Goal: Information Seeking & Learning: Learn about a topic

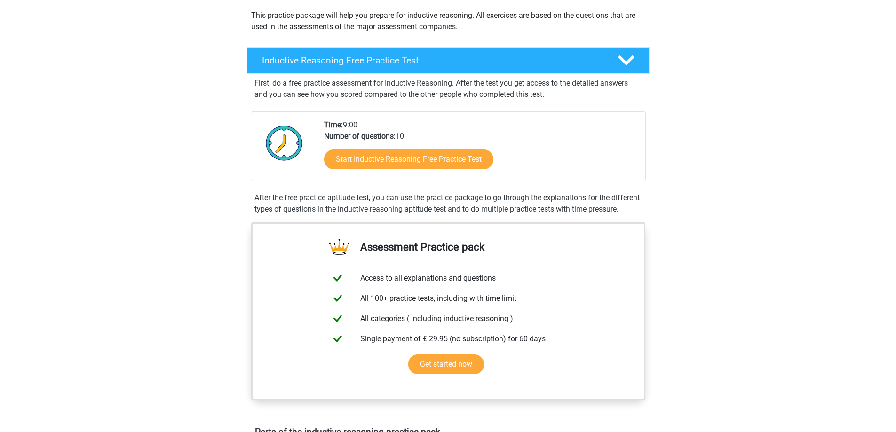
scroll to position [105, 0]
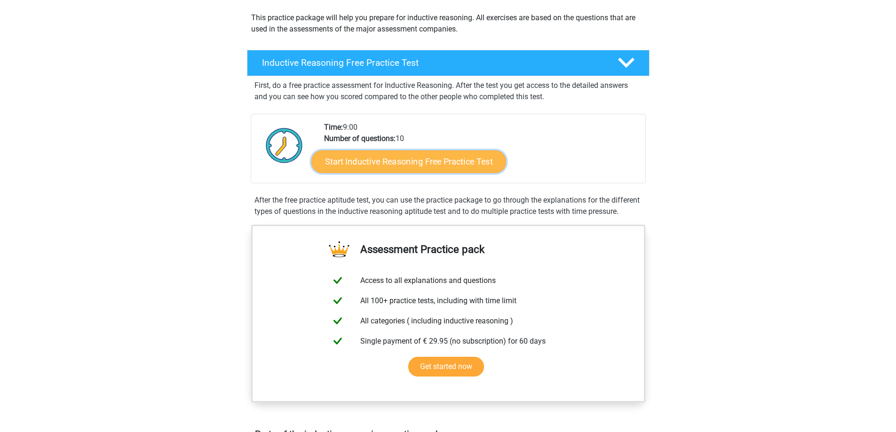
click at [470, 154] on link "Start Inductive Reasoning Free Practice Test" at bounding box center [408, 161] width 195 height 23
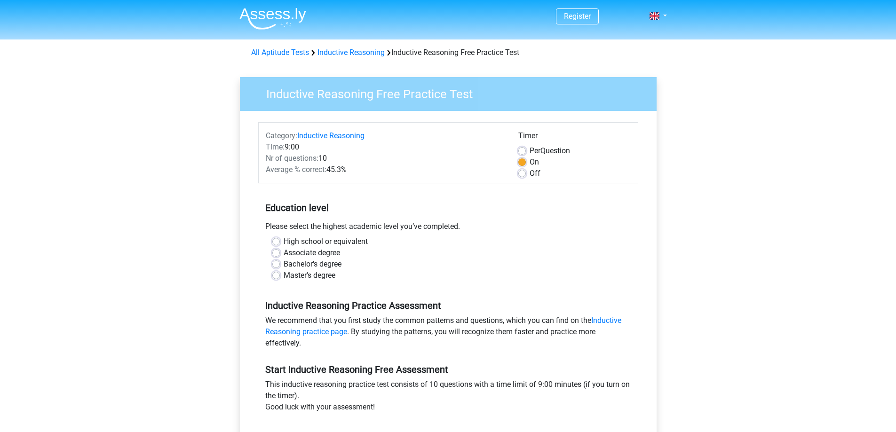
click at [304, 264] on label "Bachelor's degree" at bounding box center [312, 264] width 58 height 11
click at [280, 264] on input "Bachelor's degree" at bounding box center [276, 263] width 8 height 9
radio input "true"
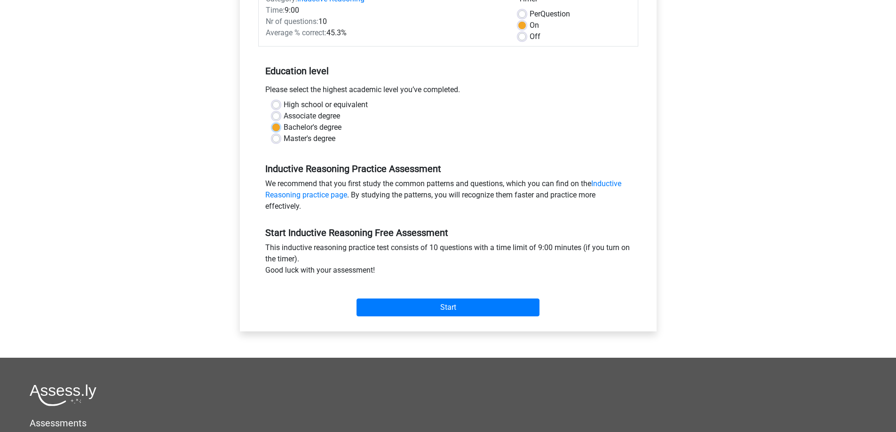
scroll to position [141, 0]
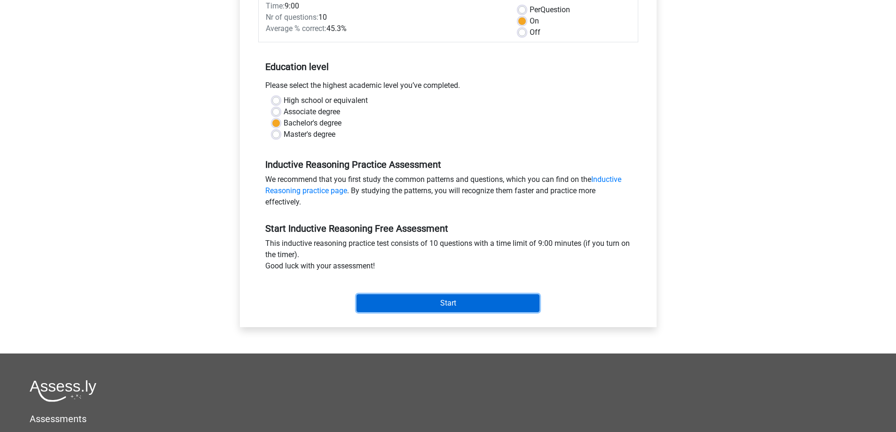
click at [438, 309] on input "Start" at bounding box center [447, 303] width 183 height 18
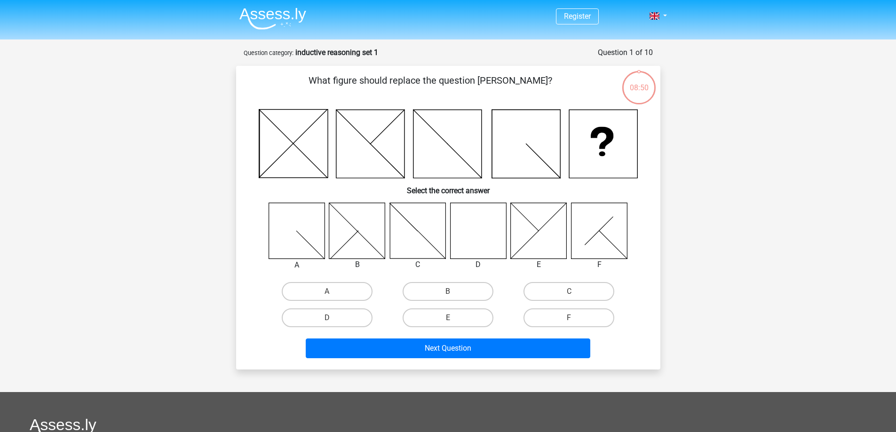
click at [487, 229] on icon at bounding box center [478, 231] width 56 height 56
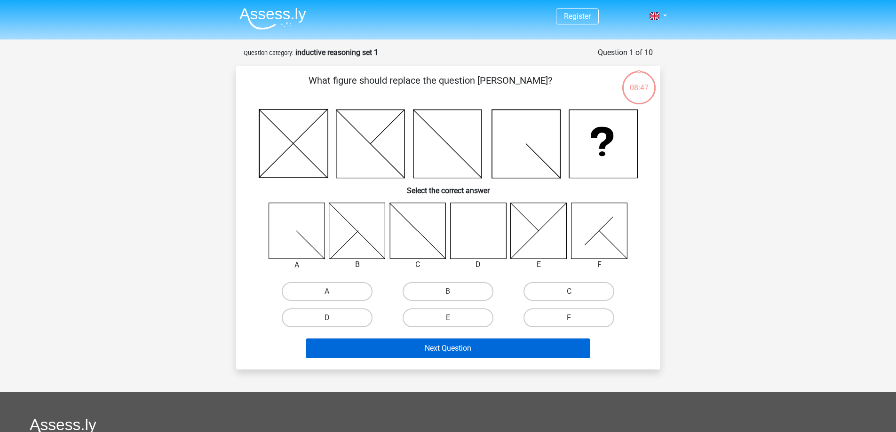
drag, startPoint x: 330, startPoint y: 323, endPoint x: 360, endPoint y: 340, distance: 33.9
click at [330, 323] on input "D" at bounding box center [330, 321] width 6 height 6
radio input "true"
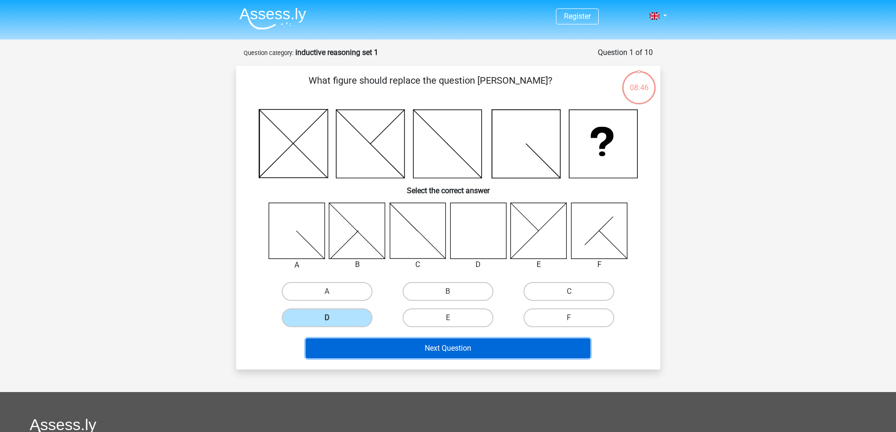
click at [390, 355] on button "Next Question" at bounding box center [448, 348] width 284 height 20
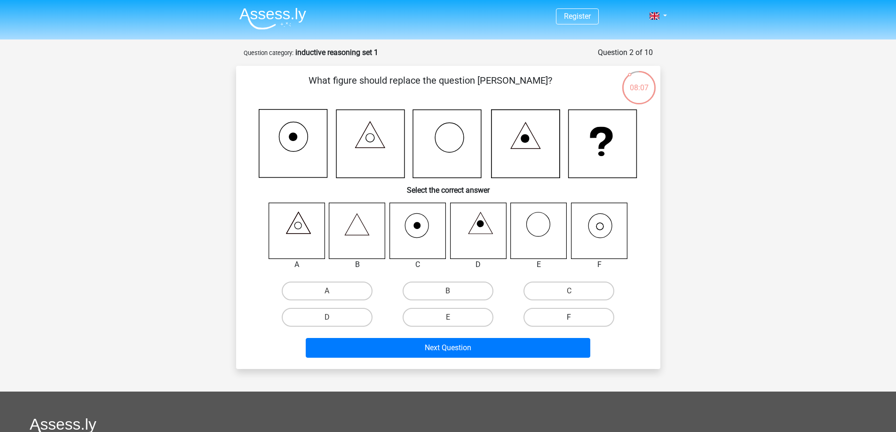
click at [587, 313] on label "F" at bounding box center [568, 317] width 91 height 19
click at [575, 317] on input "F" at bounding box center [572, 320] width 6 height 6
radio input "true"
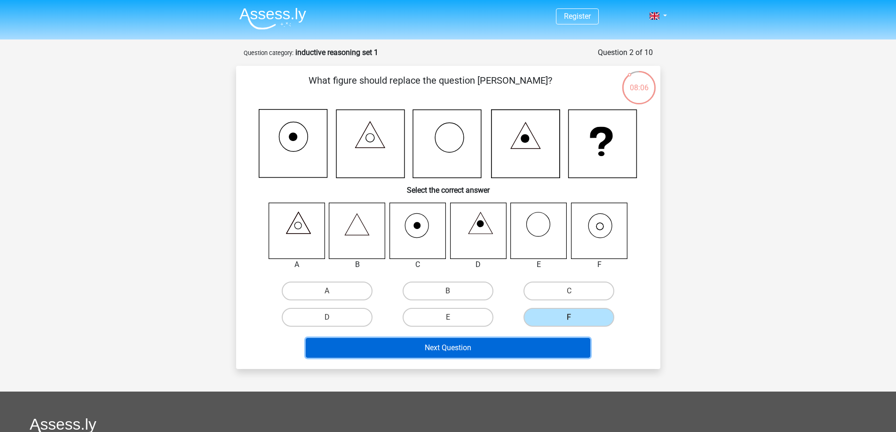
click at [561, 342] on button "Next Question" at bounding box center [448, 348] width 284 height 20
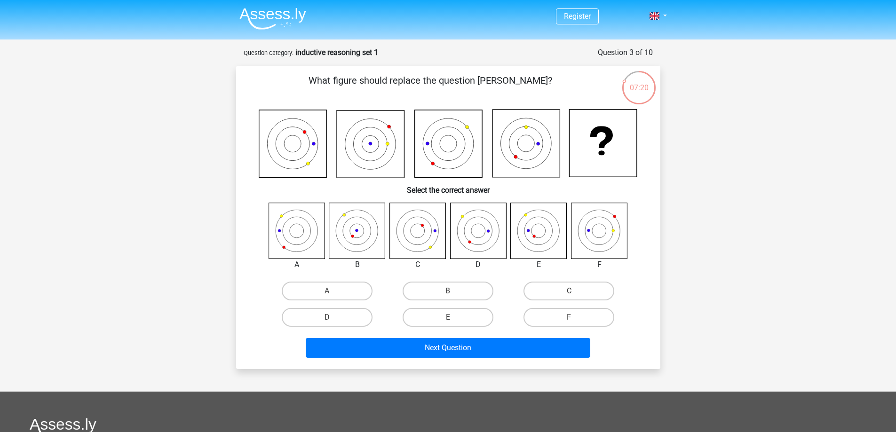
click at [521, 133] on icon at bounding box center [526, 144] width 68 height 68
click at [430, 319] on label "E" at bounding box center [447, 317] width 91 height 19
click at [448, 319] on input "E" at bounding box center [451, 320] width 6 height 6
radio input "true"
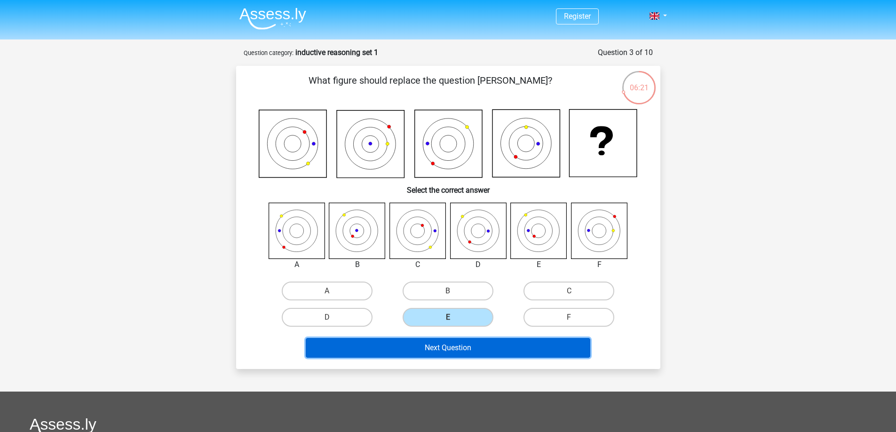
click at [433, 345] on button "Next Question" at bounding box center [448, 348] width 284 height 20
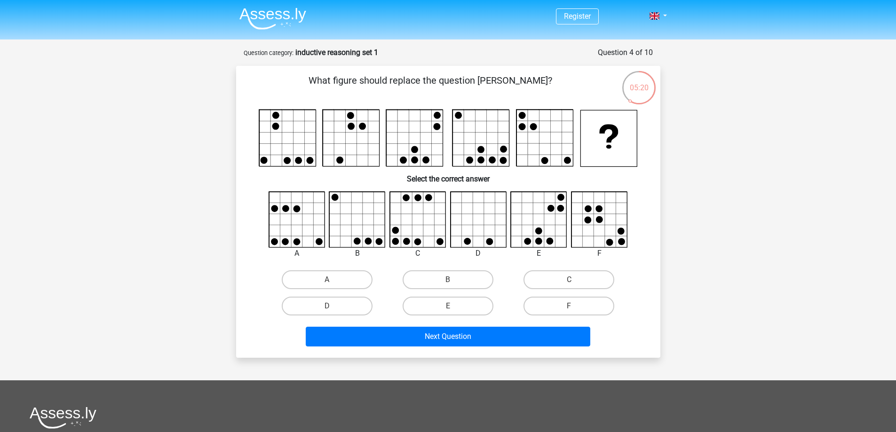
click at [572, 280] on input "C" at bounding box center [572, 283] width 6 height 6
radio input "true"
click at [439, 302] on label "E" at bounding box center [447, 306] width 91 height 19
click at [448, 306] on input "E" at bounding box center [451, 309] width 6 height 6
radio input "true"
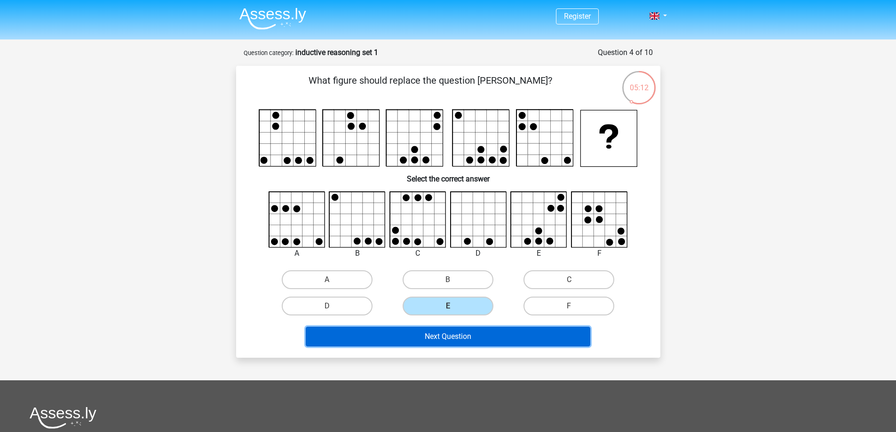
click at [449, 338] on button "Next Question" at bounding box center [448, 337] width 284 height 20
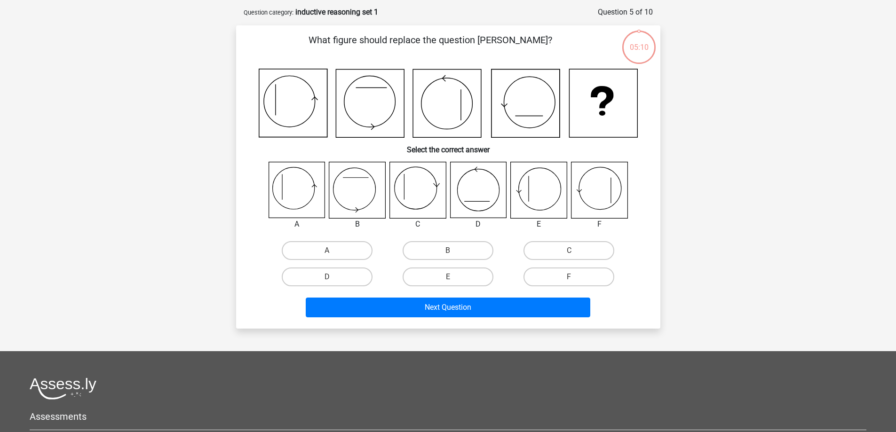
scroll to position [47, 0]
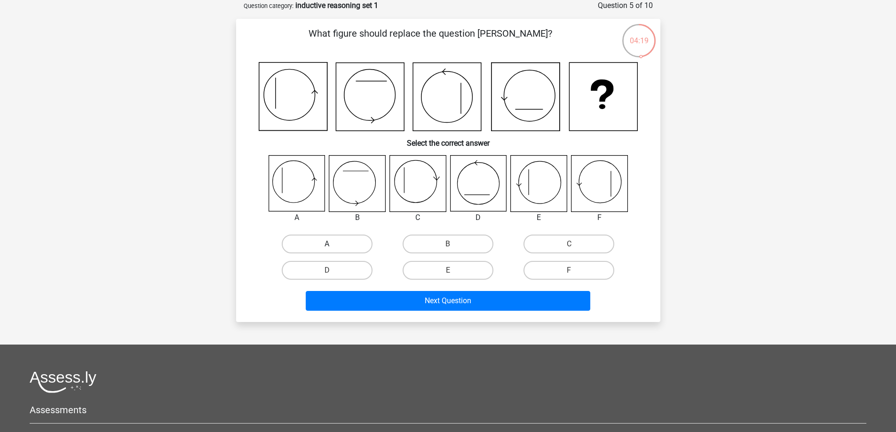
drag, startPoint x: 317, startPoint y: 238, endPoint x: 321, endPoint y: 252, distance: 15.1
click at [317, 238] on label "A" at bounding box center [327, 244] width 91 height 19
click at [327, 244] on input "A" at bounding box center [330, 247] width 6 height 6
radio input "true"
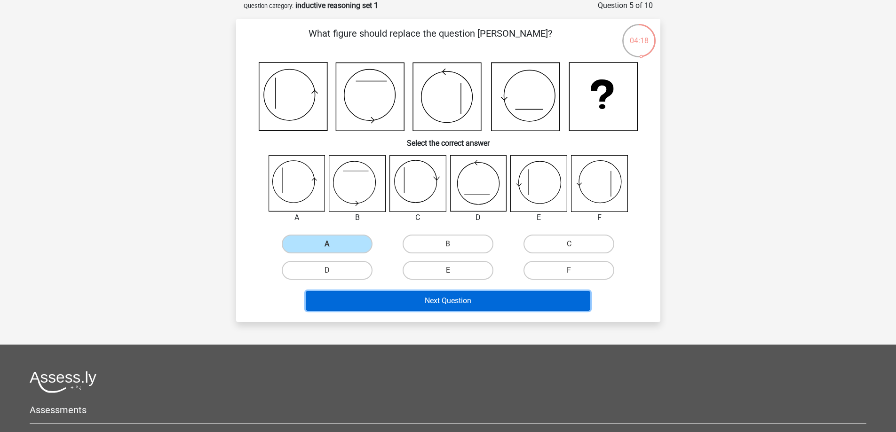
click at [401, 300] on button "Next Question" at bounding box center [448, 301] width 284 height 20
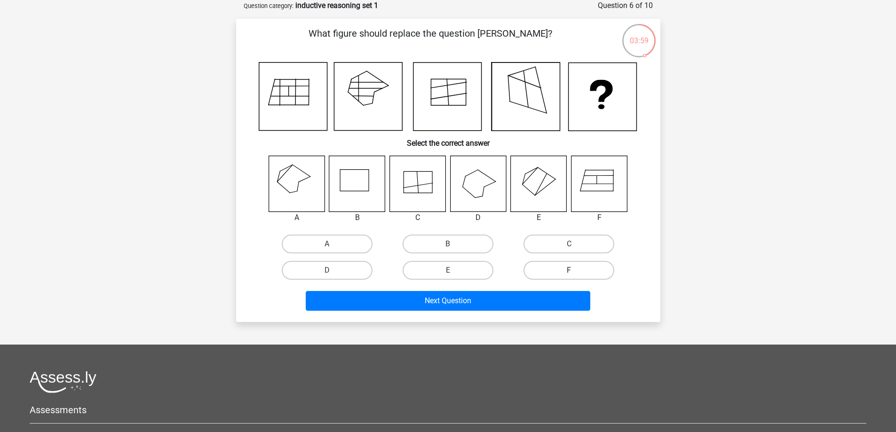
click at [557, 261] on div "F" at bounding box center [568, 270] width 121 height 26
click at [552, 274] on label "F" at bounding box center [568, 270] width 91 height 19
click at [569, 274] on input "F" at bounding box center [572, 273] width 6 height 6
radio input "true"
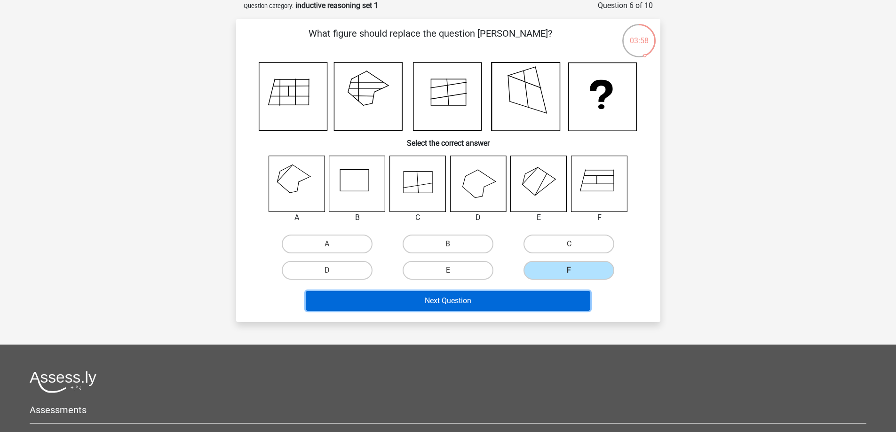
drag, startPoint x: 544, startPoint y: 306, endPoint x: 557, endPoint y: 295, distance: 17.0
click at [543, 306] on button "Next Question" at bounding box center [448, 301] width 284 height 20
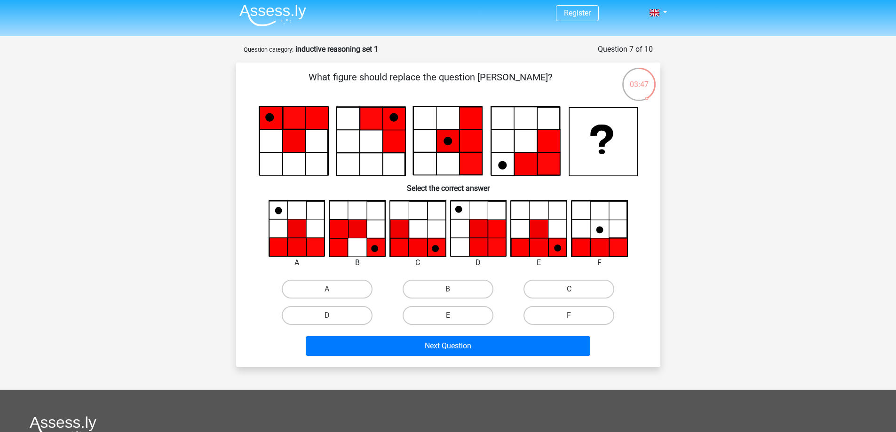
scroll to position [0, 0]
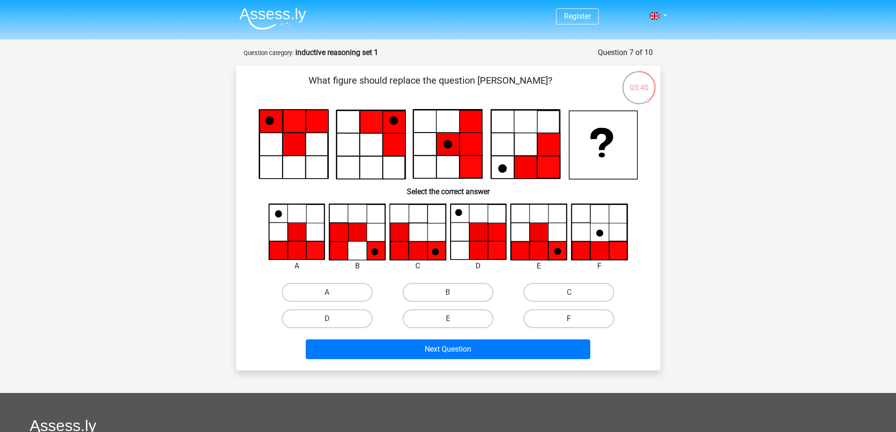
click at [547, 309] on label "F" at bounding box center [568, 318] width 91 height 19
click at [569, 319] on input "F" at bounding box center [572, 322] width 6 height 6
radio input "true"
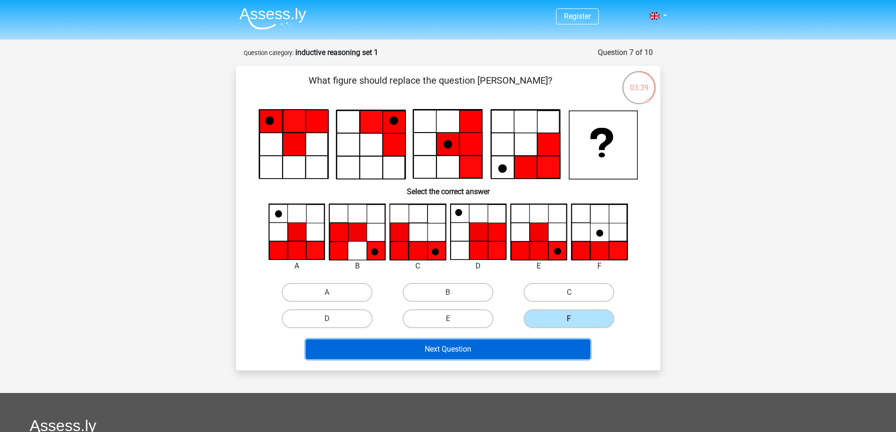
click at [534, 348] on button "Next Question" at bounding box center [448, 349] width 284 height 20
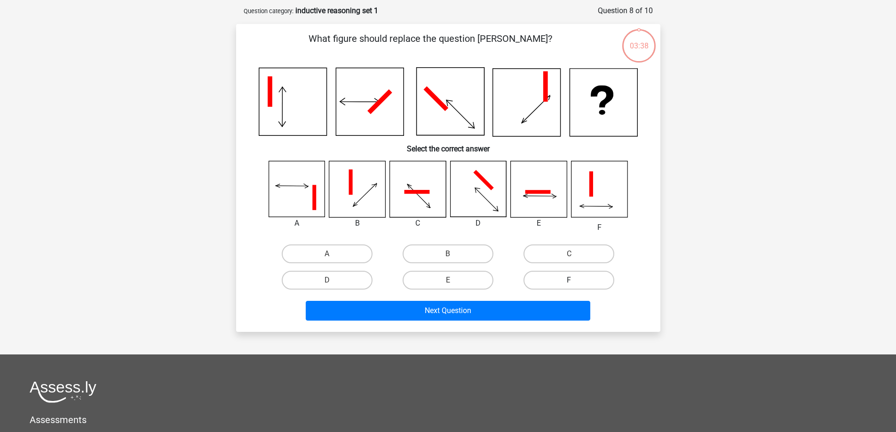
scroll to position [47, 0]
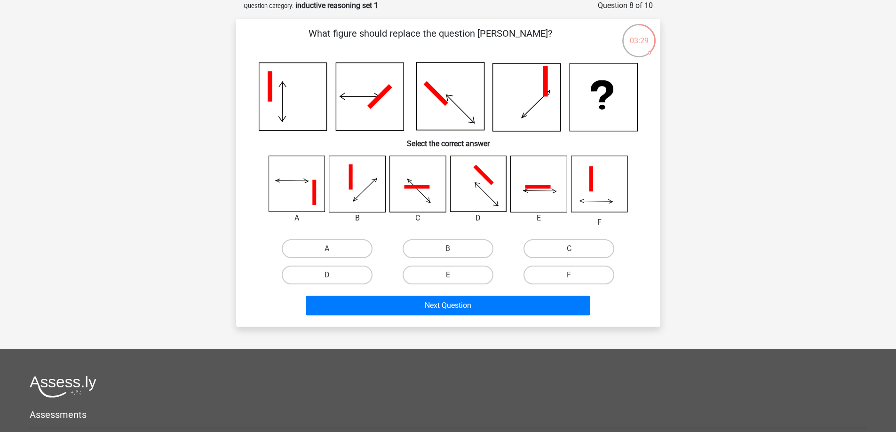
click at [492, 272] on label "E" at bounding box center [447, 275] width 91 height 19
click at [454, 275] on input "E" at bounding box center [451, 278] width 6 height 6
radio input "true"
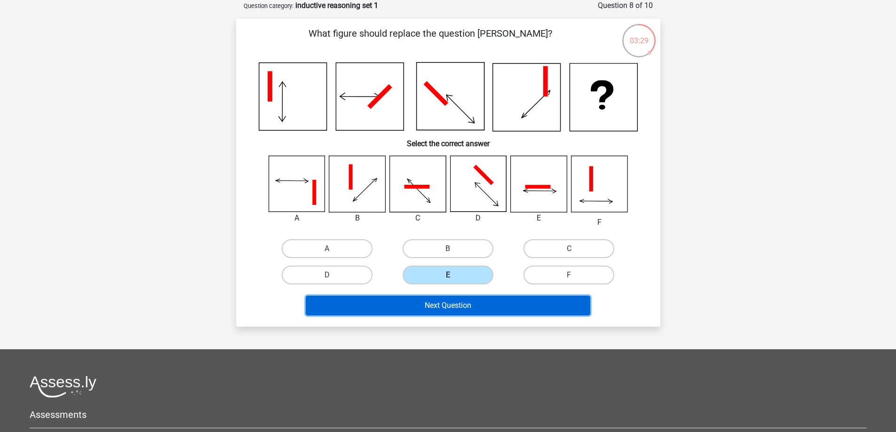
click at [498, 308] on button "Next Question" at bounding box center [448, 306] width 284 height 20
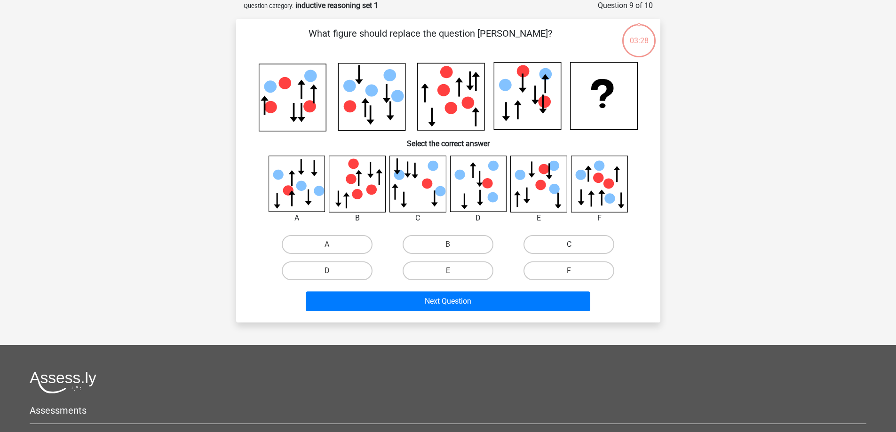
drag, startPoint x: 568, startPoint y: 247, endPoint x: 568, endPoint y: 289, distance: 41.8
click at [568, 247] on label "C" at bounding box center [568, 244] width 91 height 19
click at [569, 247] on input "C" at bounding box center [572, 247] width 6 height 6
radio input "true"
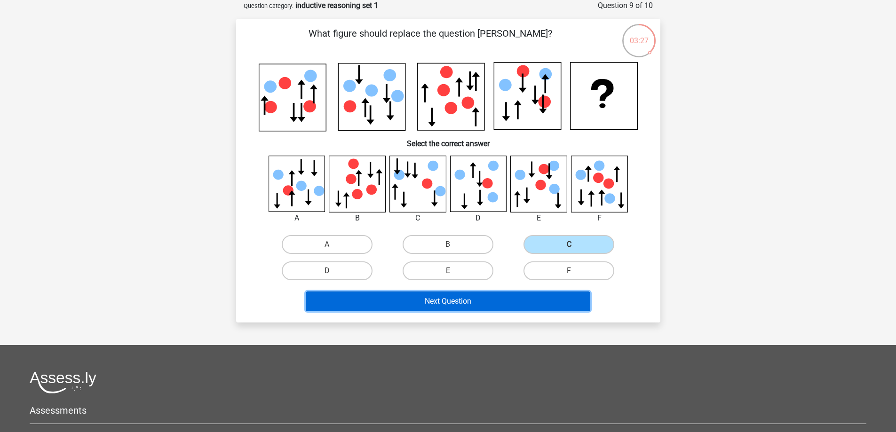
click at [568, 297] on button "Next Question" at bounding box center [448, 301] width 284 height 20
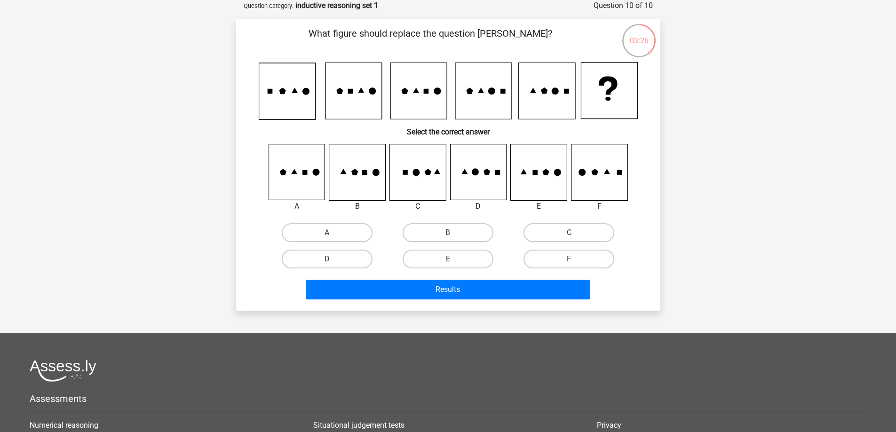
click at [474, 260] on label "E" at bounding box center [447, 259] width 91 height 19
click at [454, 260] on input "E" at bounding box center [451, 262] width 6 height 6
radio input "true"
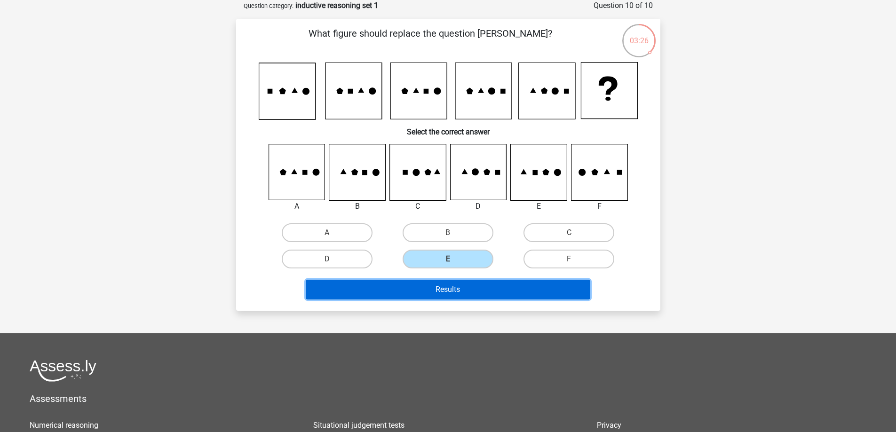
drag, startPoint x: 508, startPoint y: 285, endPoint x: 561, endPoint y: 269, distance: 56.1
click at [507, 285] on button "Results" at bounding box center [448, 290] width 284 height 20
